Goal: Find contact information: Find contact information

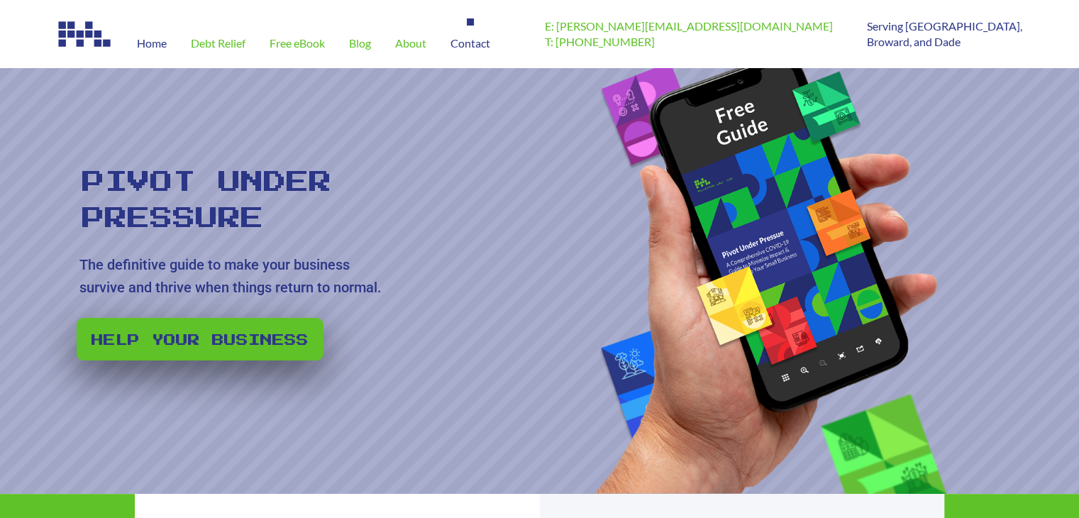
click at [486, 43] on span "Contact" at bounding box center [471, 43] width 40 height 11
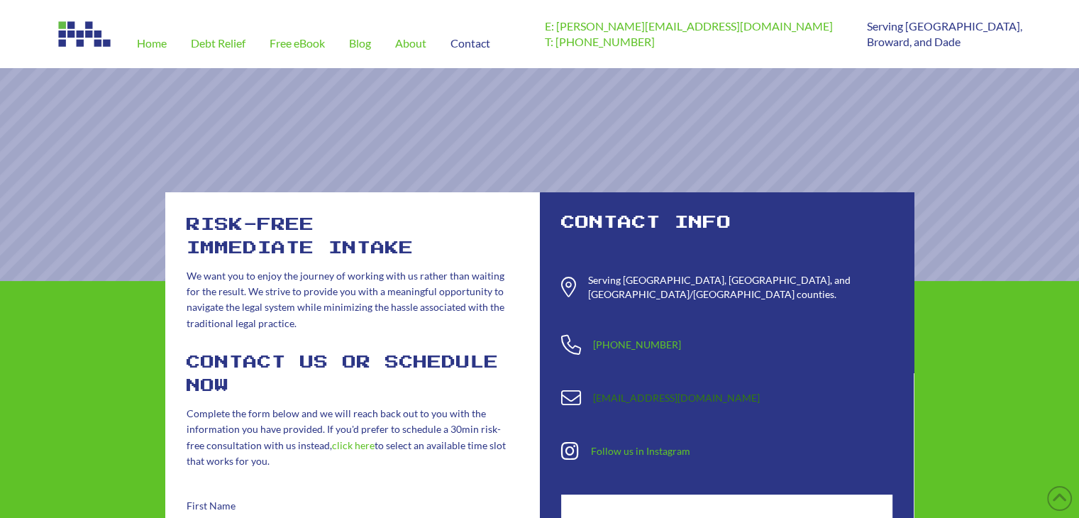
click at [674, 392] on link "[EMAIL_ADDRESS][DOMAIN_NAME]" at bounding box center [676, 398] width 167 height 12
click at [679, 392] on link "[EMAIL_ADDRESS][DOMAIN_NAME]" at bounding box center [676, 398] width 167 height 12
